Goal: Find contact information: Find contact information

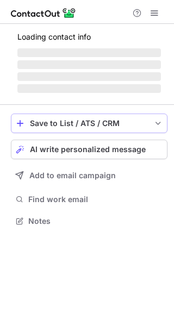
scroll to position [237, 174]
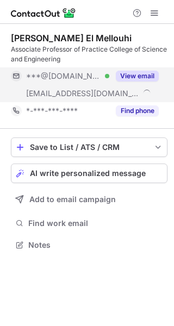
click at [138, 76] on button "View email" at bounding box center [137, 76] width 43 height 11
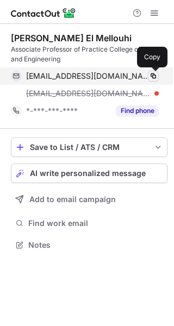
click at [153, 72] on span at bounding box center [153, 76] width 9 height 9
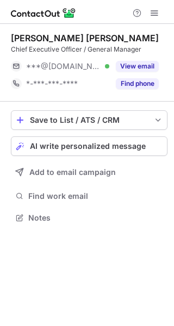
scroll to position [5, 5]
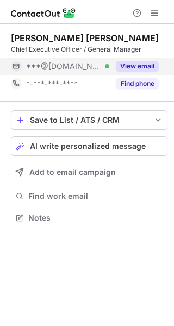
click at [133, 70] on button "View email" at bounding box center [137, 66] width 43 height 11
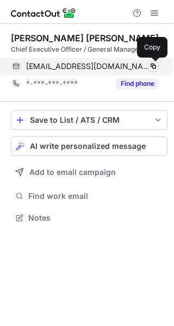
click at [153, 63] on span at bounding box center [153, 66] width 9 height 9
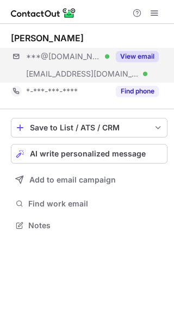
scroll to position [217, 174]
click at [142, 54] on button "View email" at bounding box center [137, 56] width 43 height 11
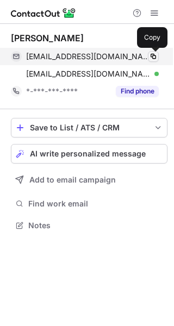
click at [153, 54] on span at bounding box center [153, 56] width 9 height 9
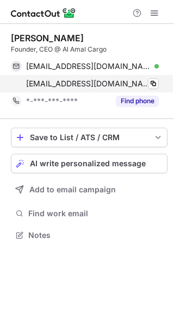
scroll to position [227, 174]
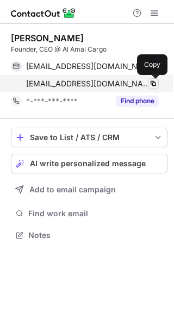
click at [153, 83] on span at bounding box center [153, 83] width 9 height 9
